Goal: Transaction & Acquisition: Purchase product/service

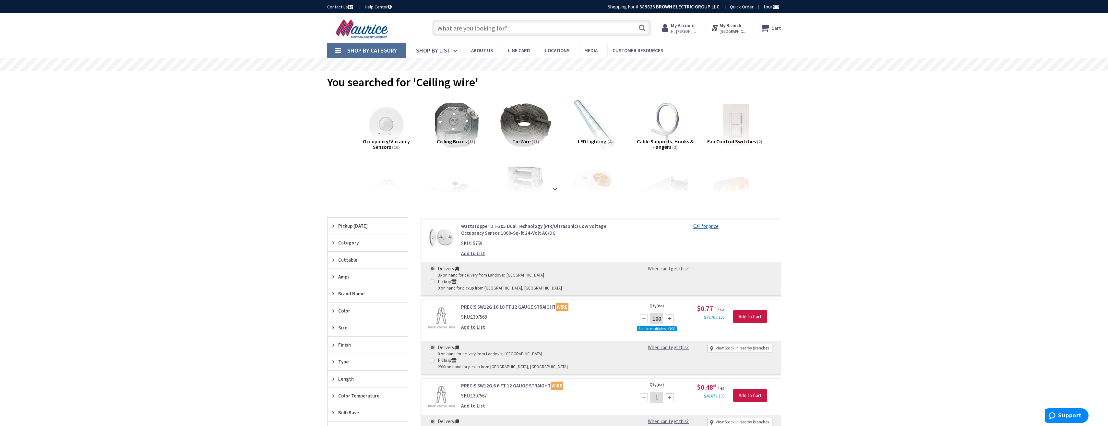
click at [436, 29] on input "text" at bounding box center [541, 28] width 219 height 16
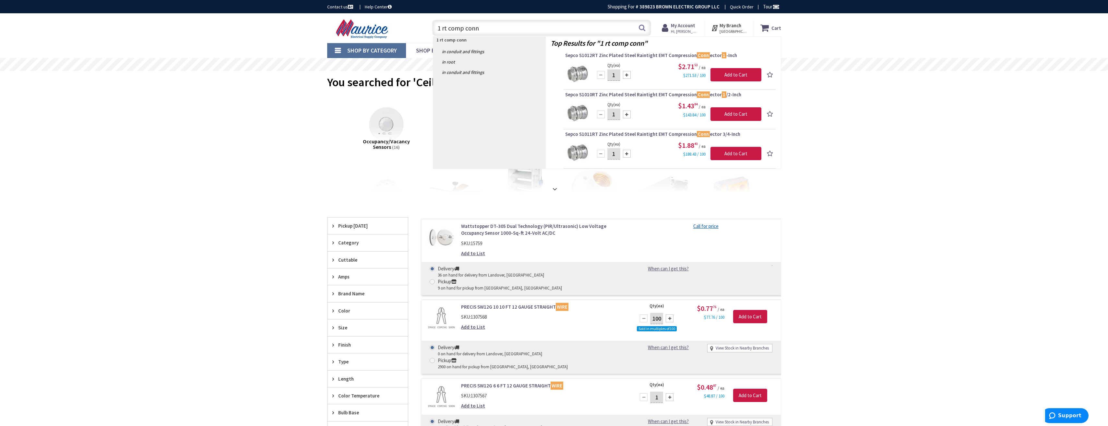
click at [476, 29] on input "1 rt comp conn" at bounding box center [541, 28] width 219 height 16
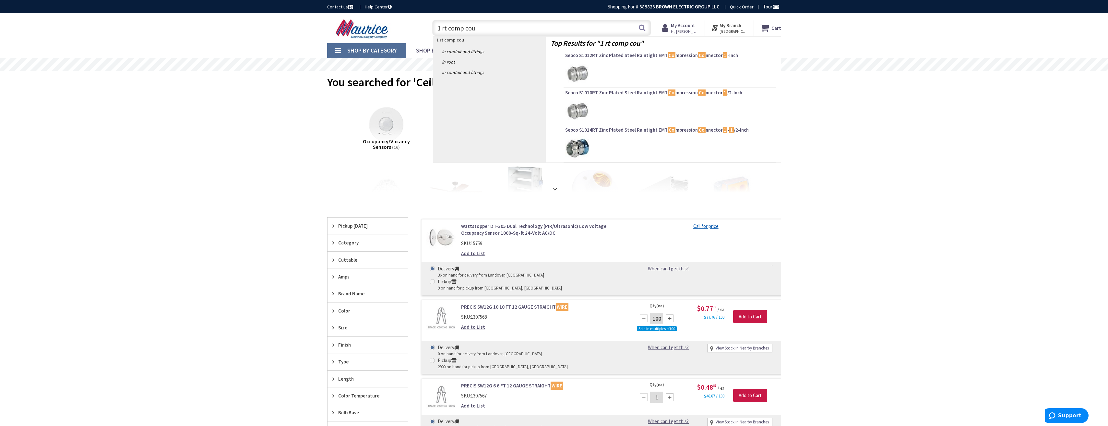
type input "1 rt comp coup"
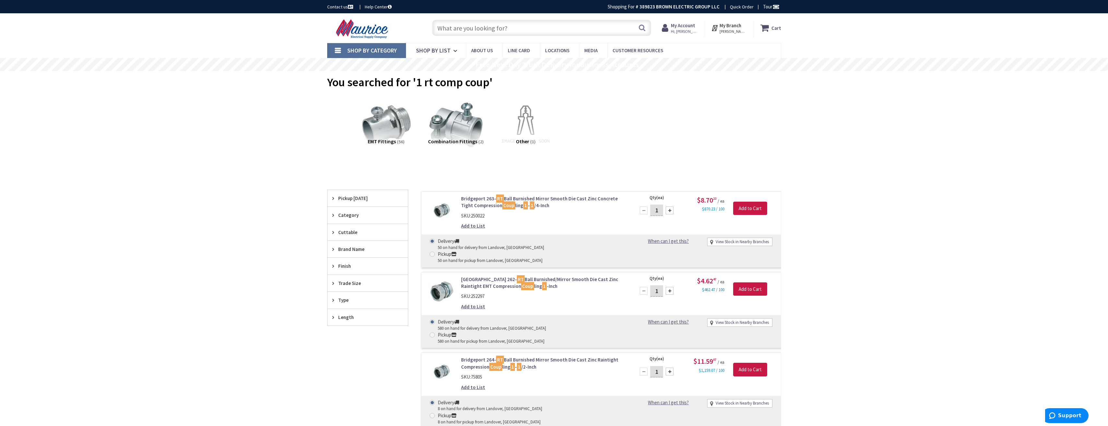
click at [471, 32] on input "text" at bounding box center [541, 28] width 219 height 16
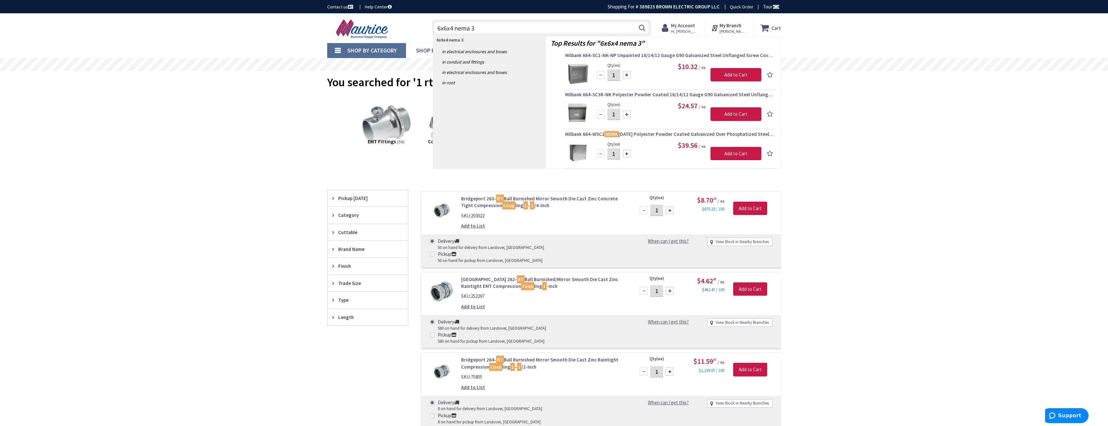
type input "6x6x4 nema 3r"
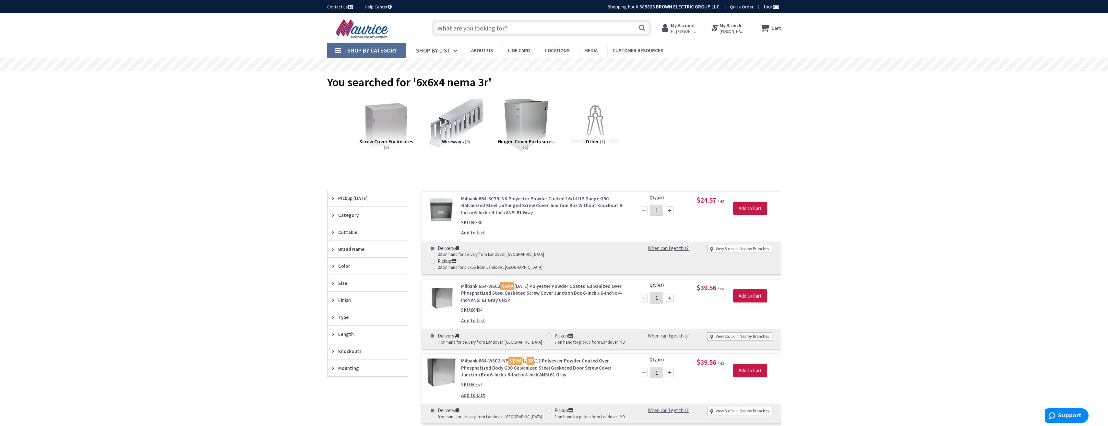
click at [459, 29] on input "text" at bounding box center [541, 28] width 219 height 16
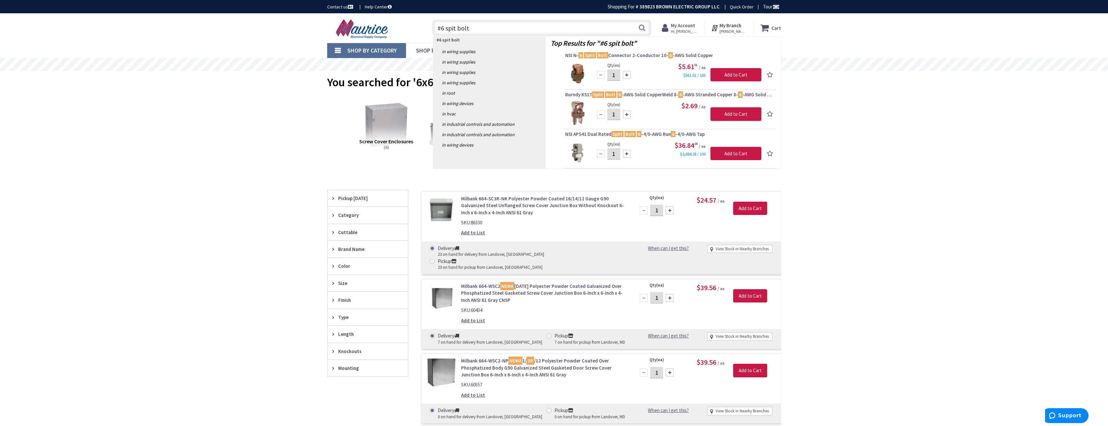
drag, startPoint x: 471, startPoint y: 28, endPoint x: 435, endPoint y: 27, distance: 36.0
click at [435, 27] on input "#6 spit bolt" at bounding box center [541, 28] width 219 height 16
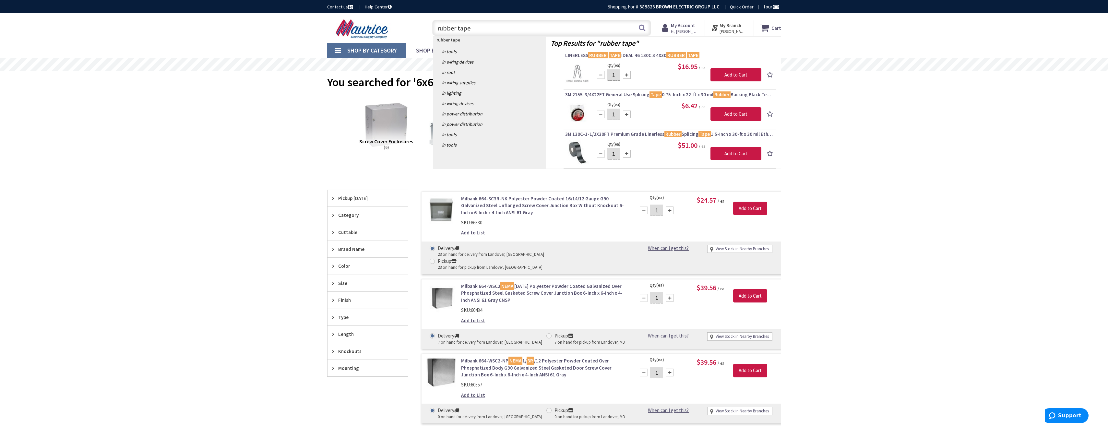
click at [457, 26] on input "rubber tape" at bounding box center [541, 28] width 219 height 16
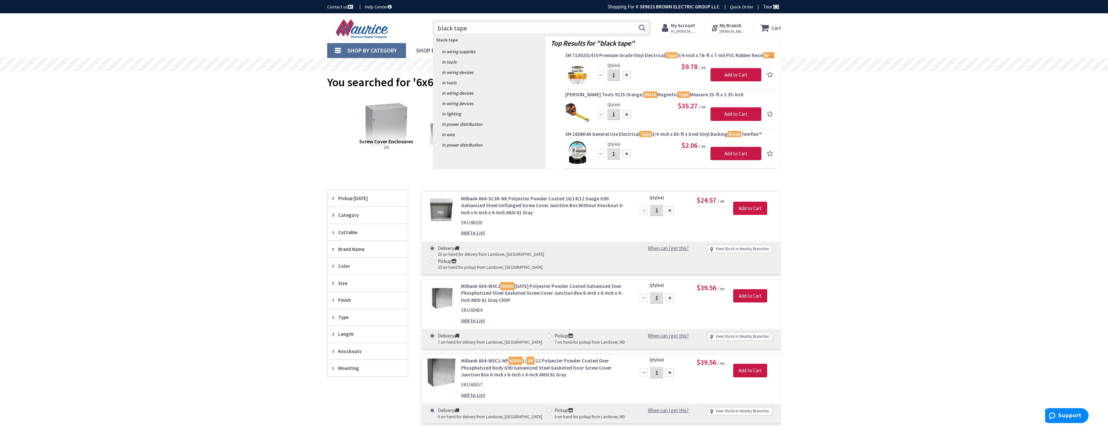
drag, startPoint x: 464, startPoint y: 29, endPoint x: 438, endPoint y: 27, distance: 26.7
click at [438, 27] on input "black tape" at bounding box center [541, 28] width 219 height 16
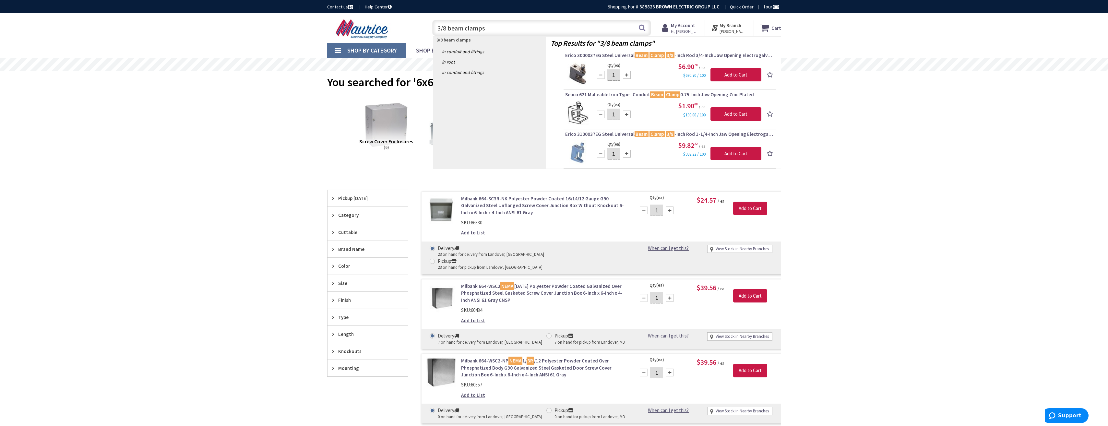
click at [446, 27] on input "3/8 beam clamps" at bounding box center [541, 28] width 219 height 16
type input "1/4 beam clamps"
